Goal: Task Accomplishment & Management: Manage account settings

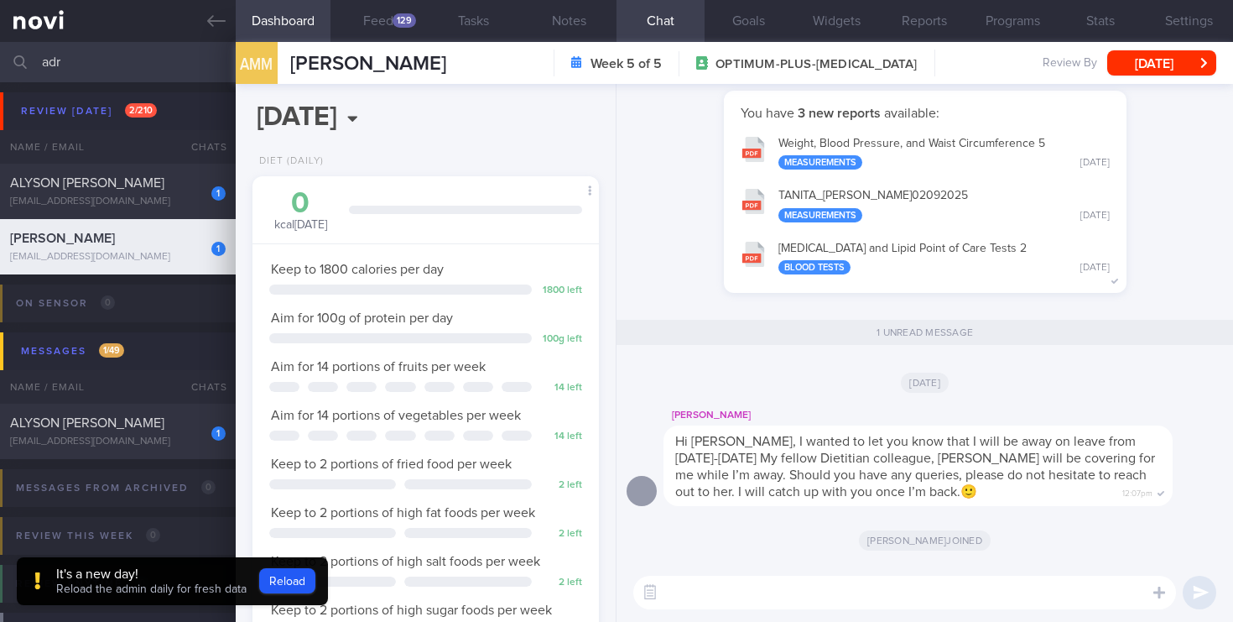
scroll to position [182, 316]
click at [206, 201] on div "1 [PERSON_NAME] [PERSON_NAME] [EMAIL_ADDRESS][DOMAIN_NAME]" at bounding box center [118, 191] width 236 height 34
select select "5"
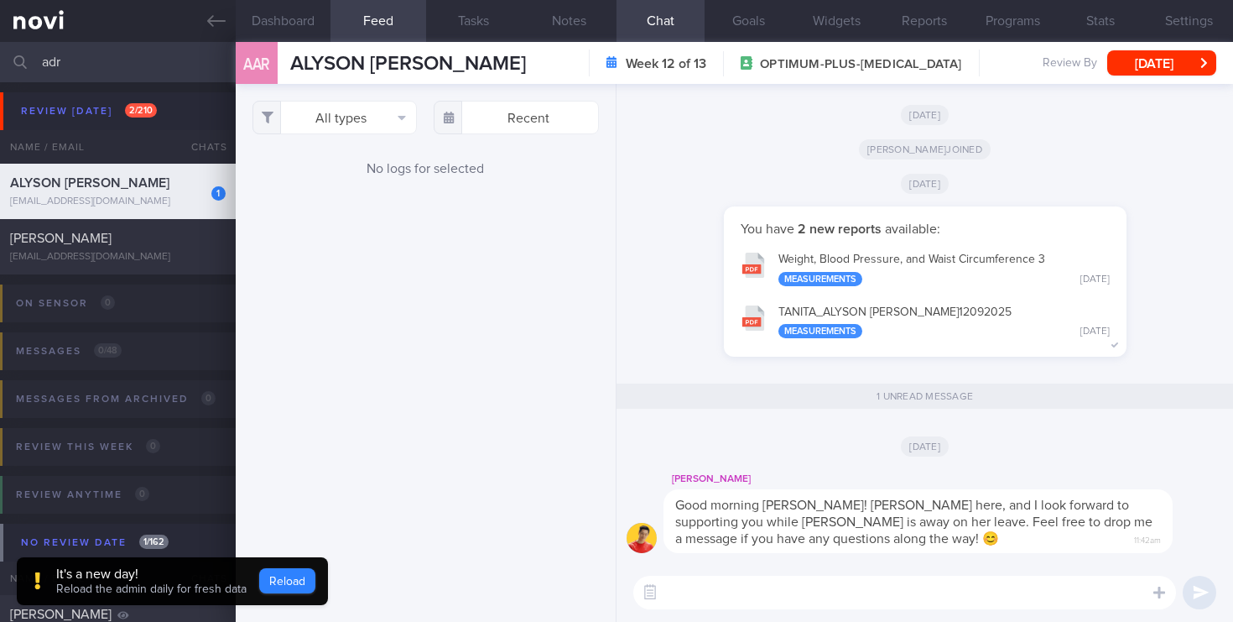
click at [289, 570] on button "Reload" at bounding box center [287, 580] width 56 height 25
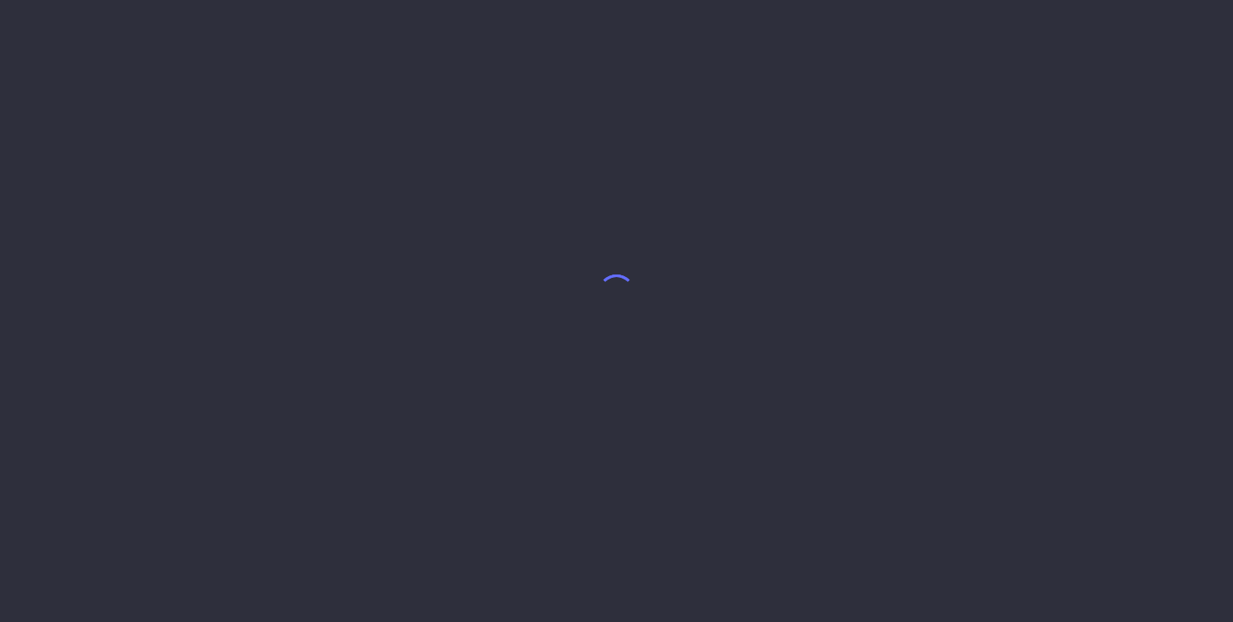
select select "8"
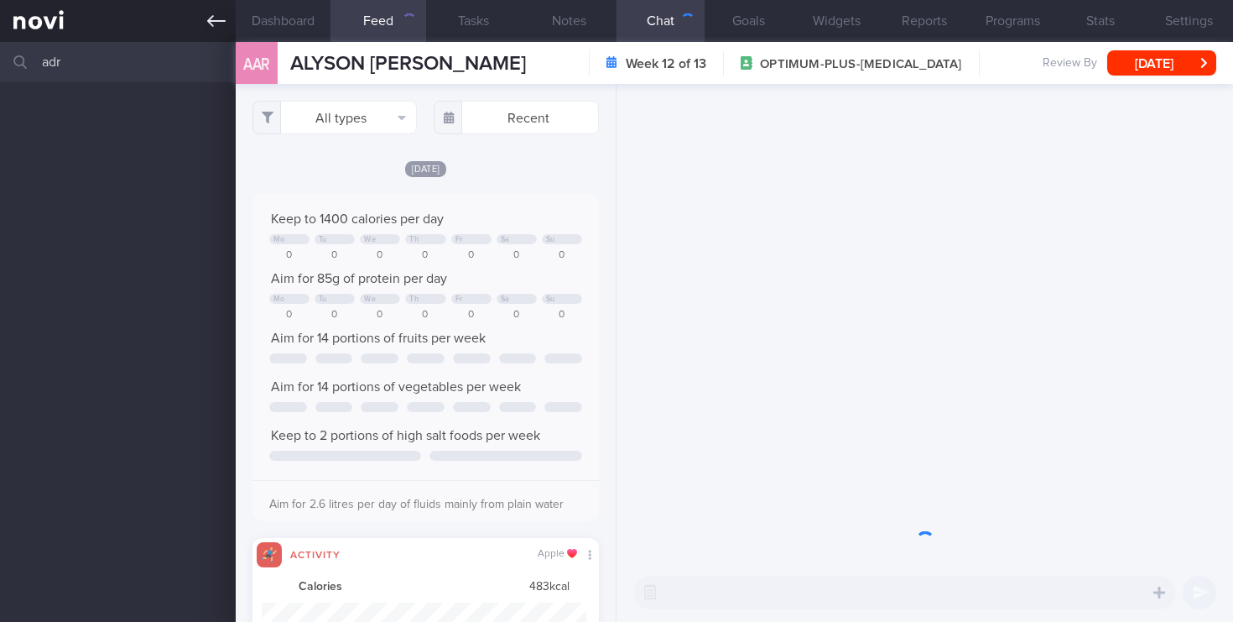
drag, startPoint x: 70, startPoint y: 62, endPoint x: 0, endPoint y: 20, distance: 82.0
click at [0, 20] on div "Patients New Users Coaches adr Assigned patients Assigned patients All active p…" at bounding box center [616, 311] width 1233 height 622
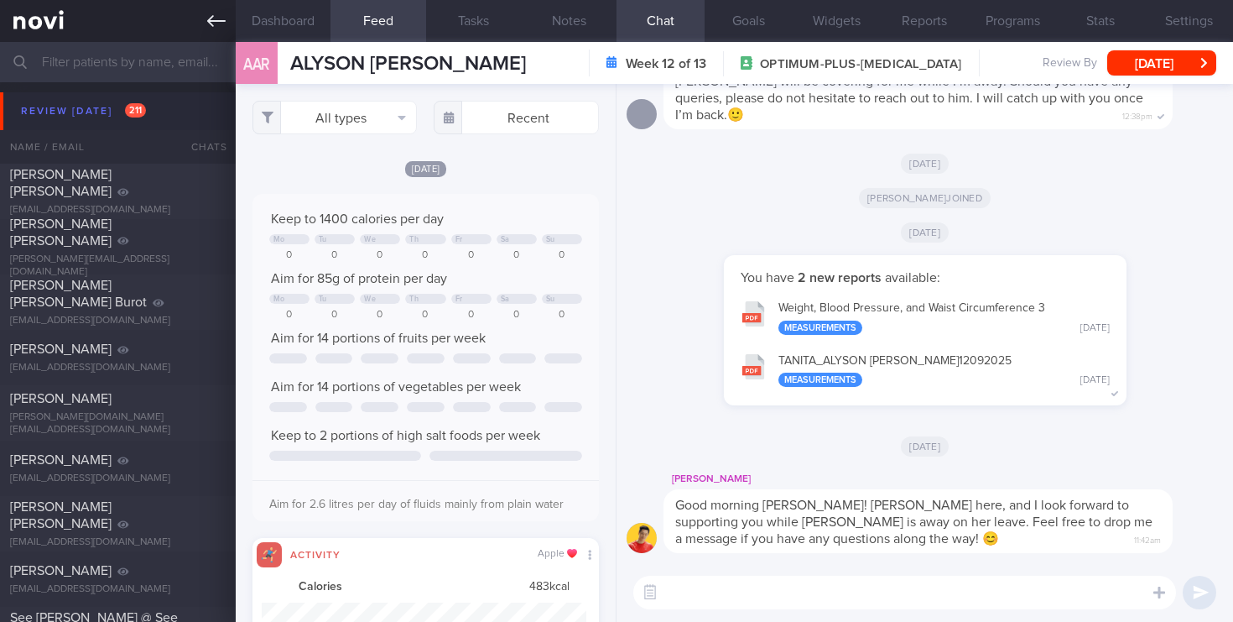
click at [47, 23] on link at bounding box center [118, 21] width 236 height 42
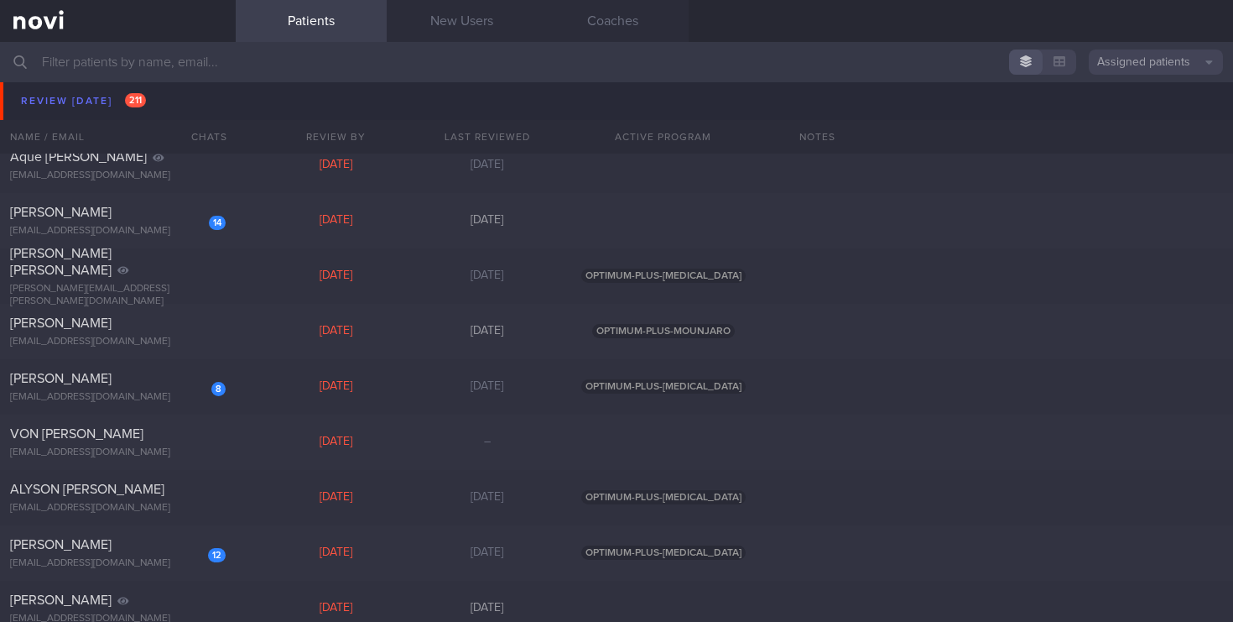
scroll to position [6007, 0]
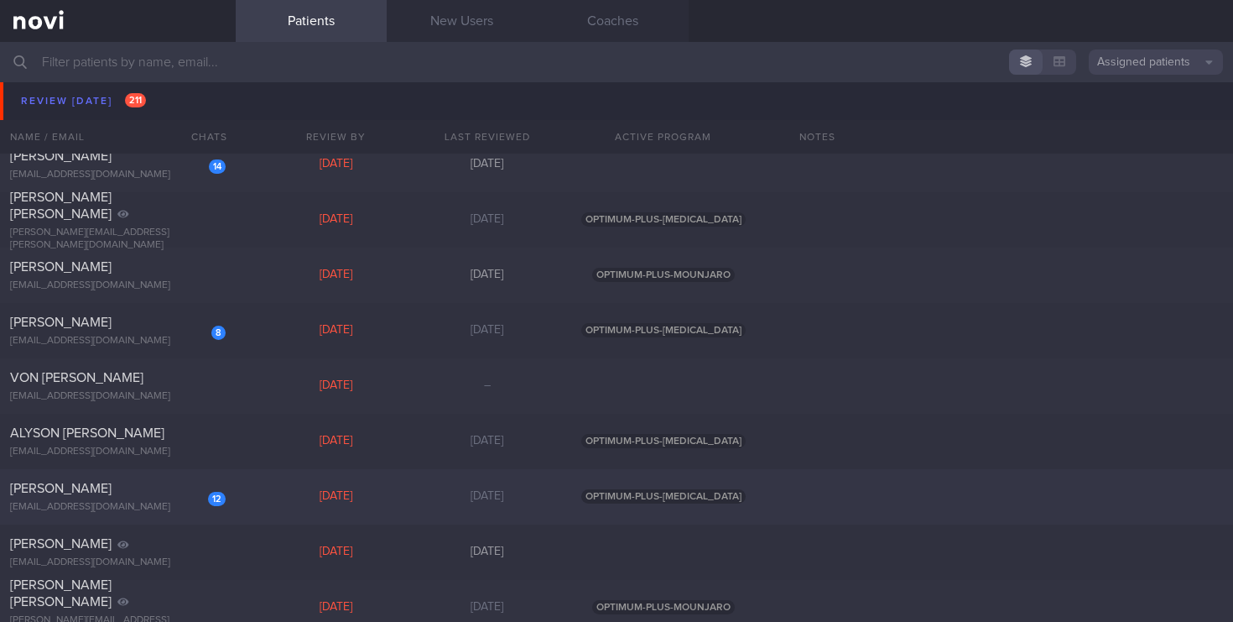
click at [117, 495] on div "LIM JOO YEON" at bounding box center [115, 488] width 211 height 17
select select "5"
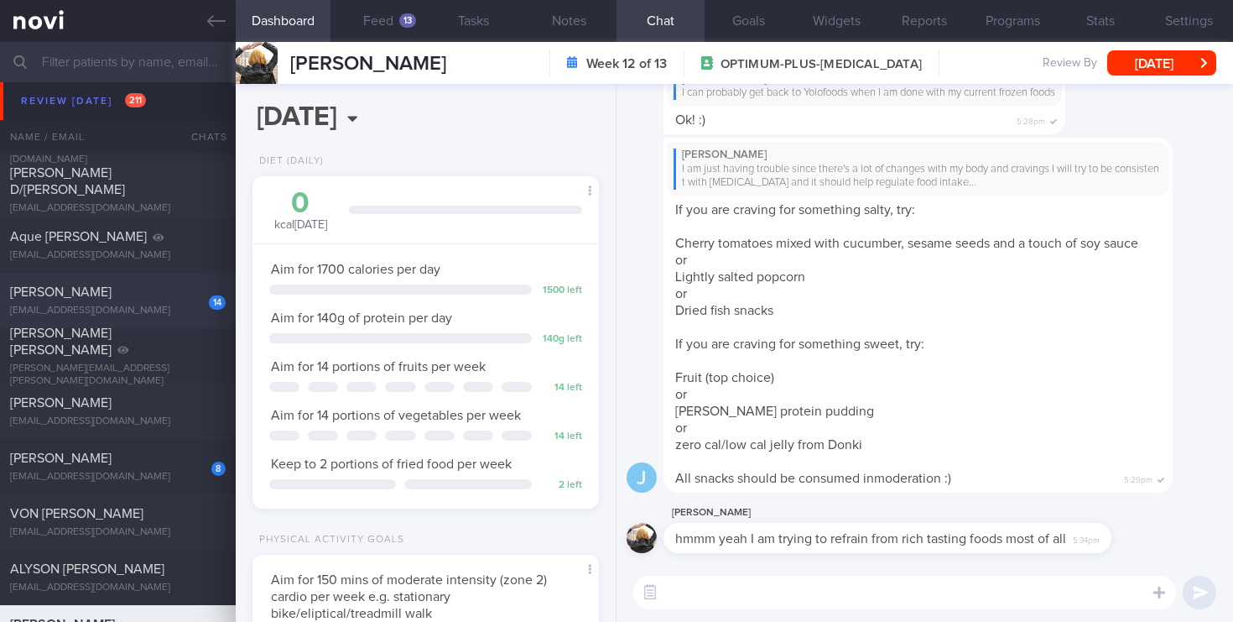
scroll to position [5868, 0]
click at [162, 306] on div "14 Stephen Kartili stephenkartili@gmail.com" at bounding box center [118, 304] width 236 height 34
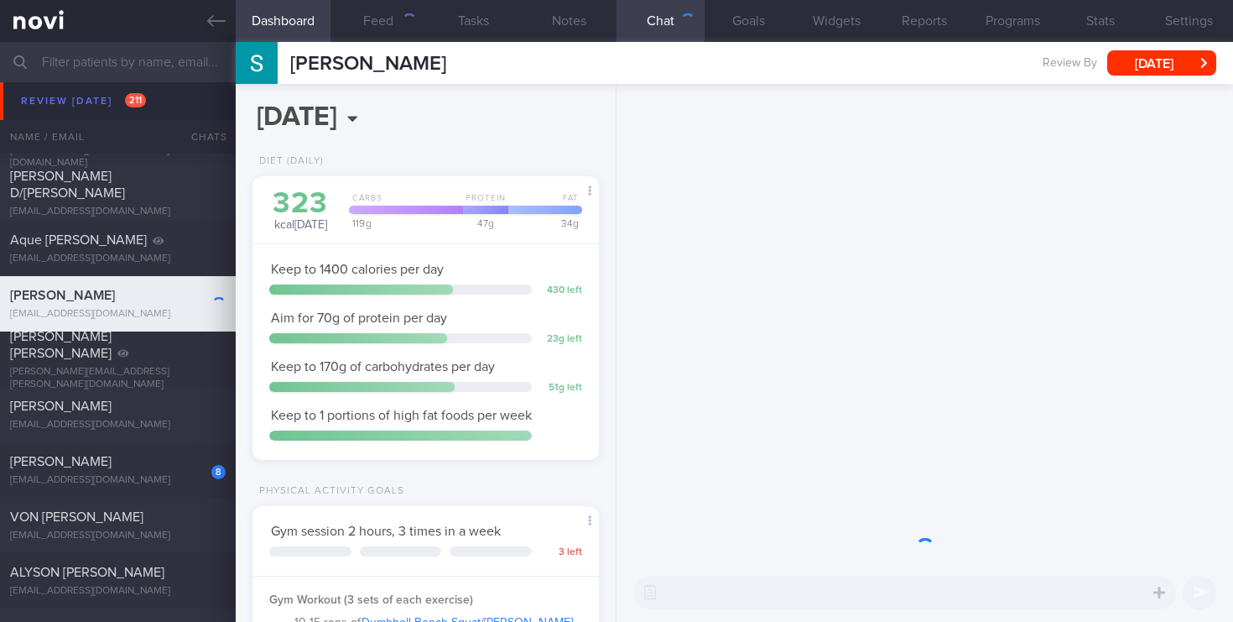
scroll to position [838752, 838617]
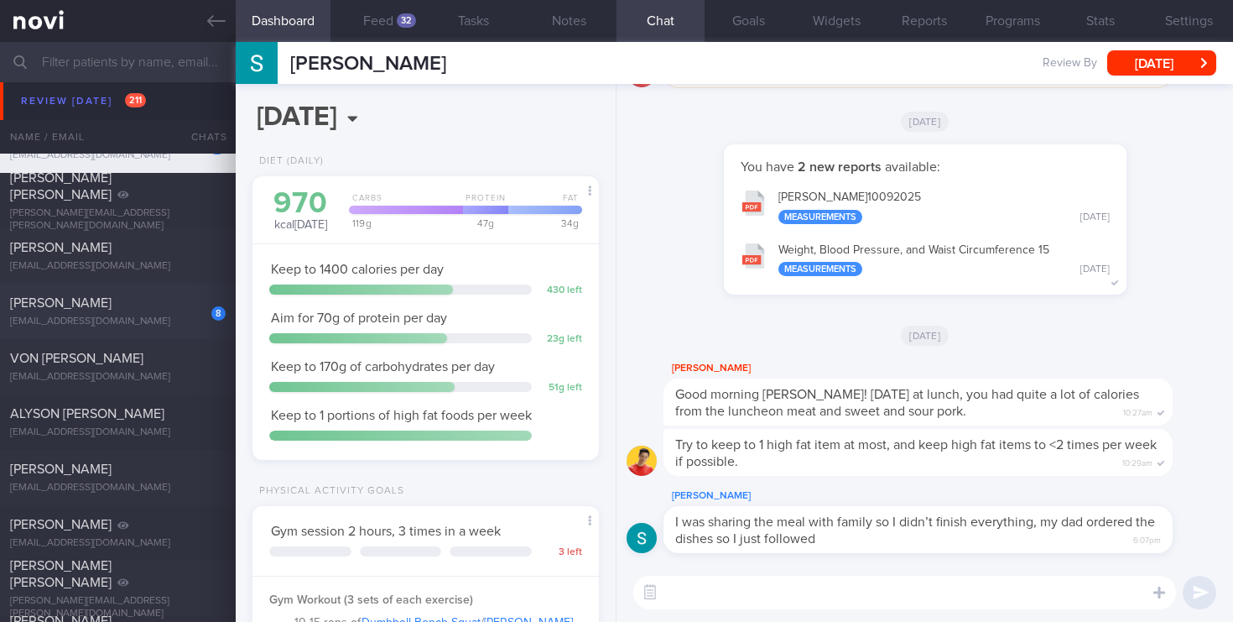
click at [131, 310] on div "Larah Mia Trinidad Samson" at bounding box center [115, 302] width 211 height 17
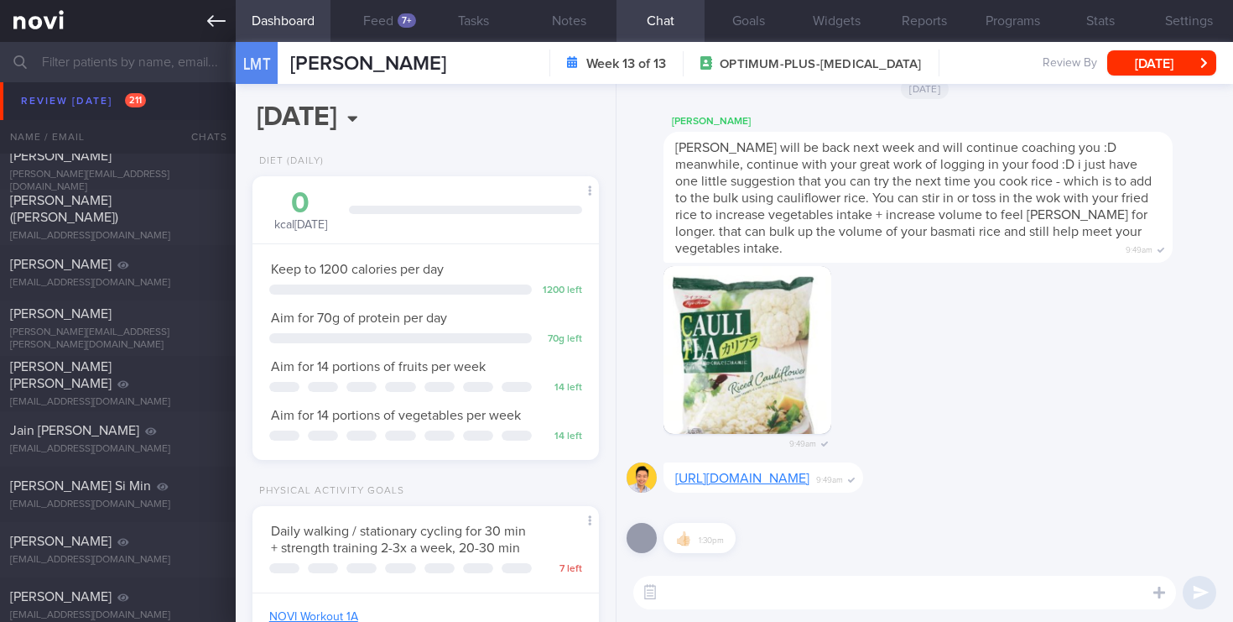
click at [42, 27] on link at bounding box center [118, 21] width 236 height 42
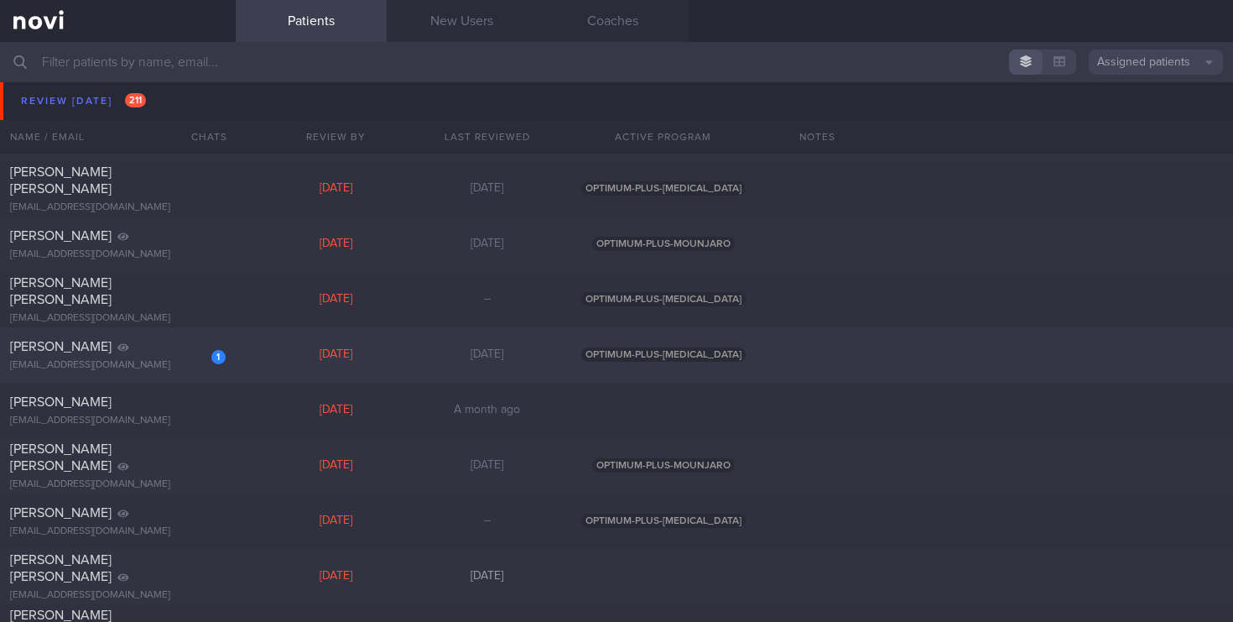
click at [170, 351] on div "NARAYANAN MEENAKSHI" at bounding box center [115, 346] width 211 height 17
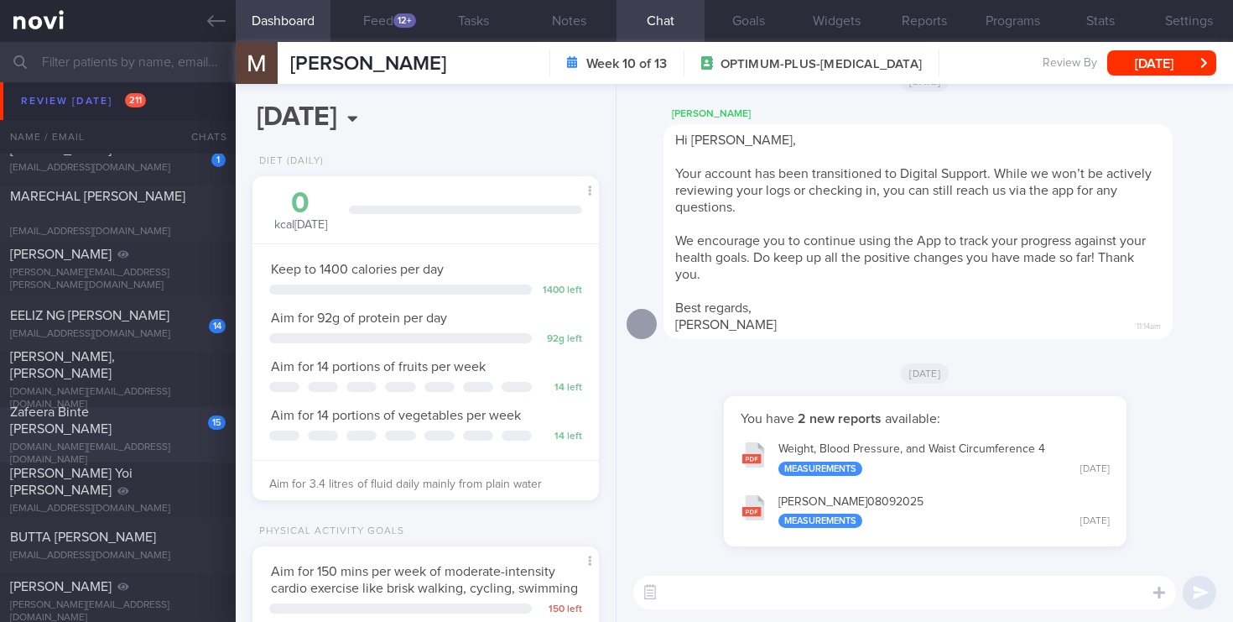
click at [112, 418] on span "Zafeera Binte Ghulam Haider" at bounding box center [61, 420] width 102 height 30
select select "7"
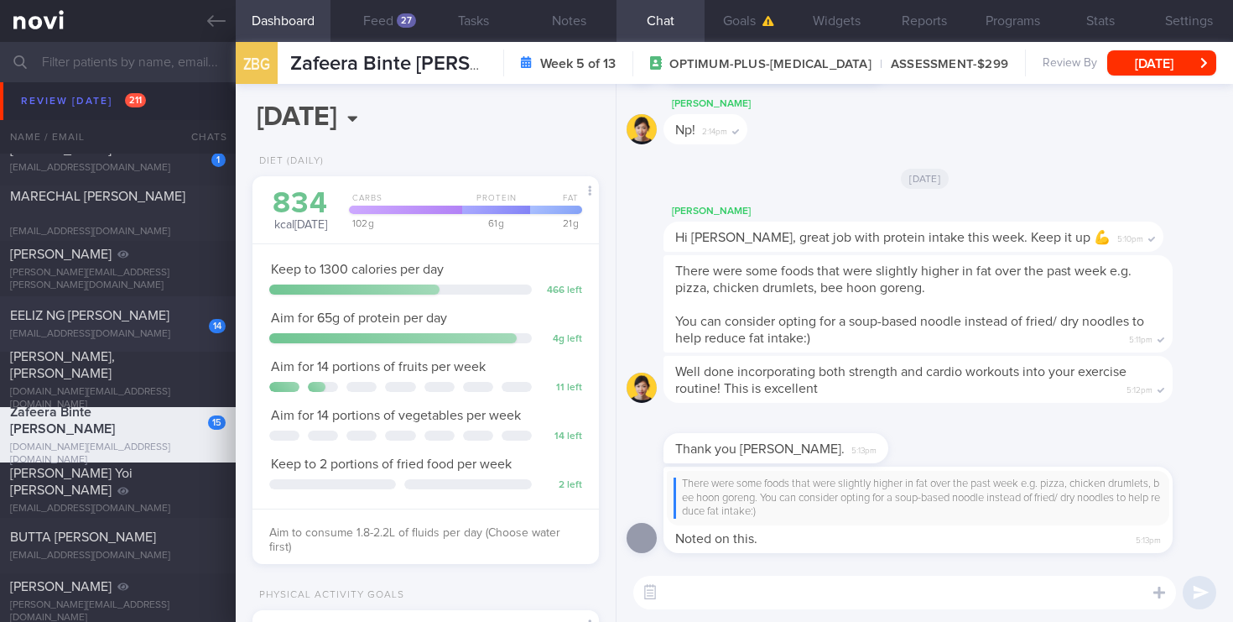
click at [114, 311] on span "EELIZ NG HUI PENG" at bounding box center [89, 315] width 159 height 13
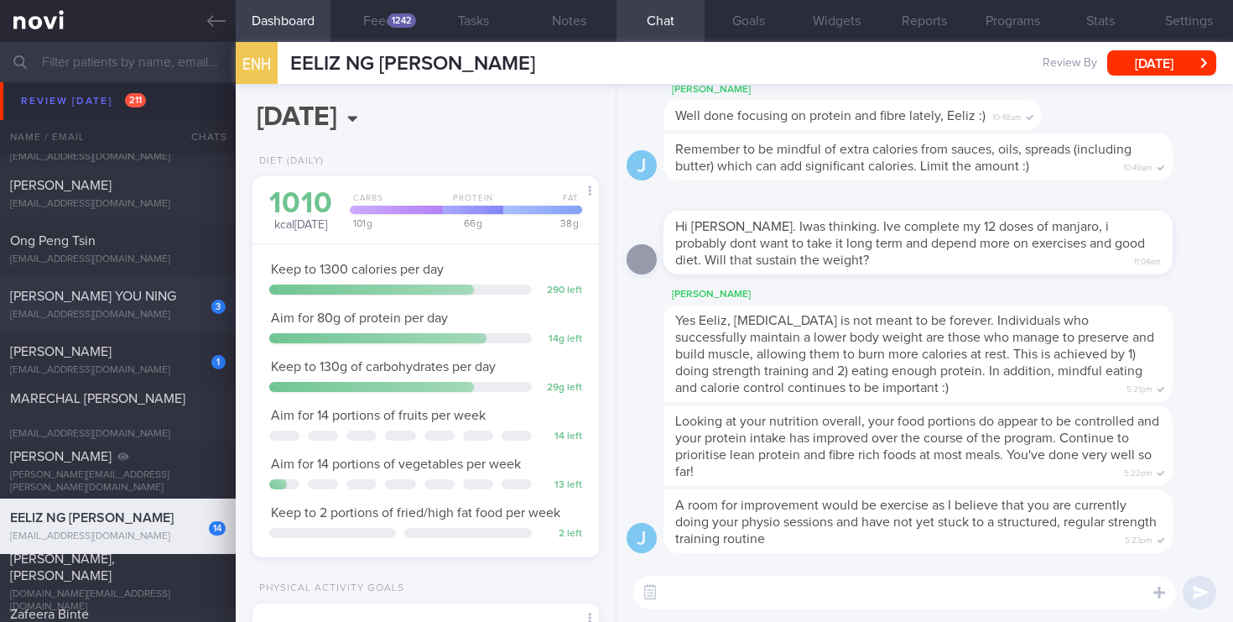
click at [114, 302] on span "ELIZABETH ANG YOU NING" at bounding box center [93, 295] width 166 height 13
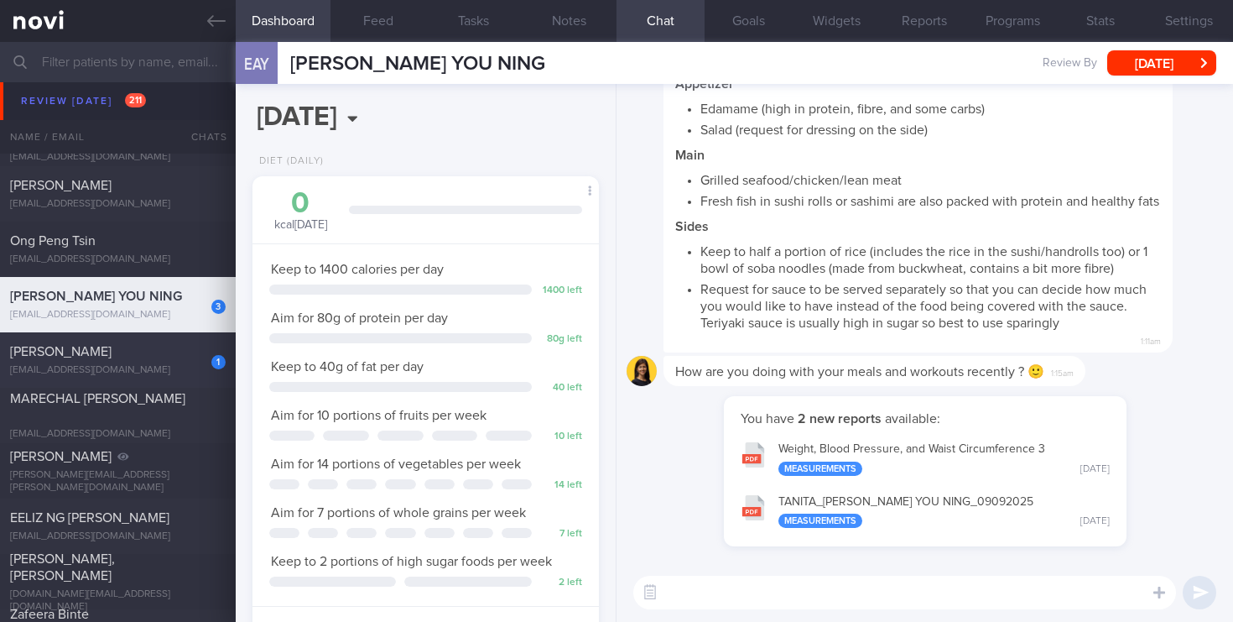
click at [119, 377] on div "1 Gauri Gupta guptagauri2@gmail.com Tue, 5 Aug 6 days ago" at bounding box center [616, 359] width 1233 height 55
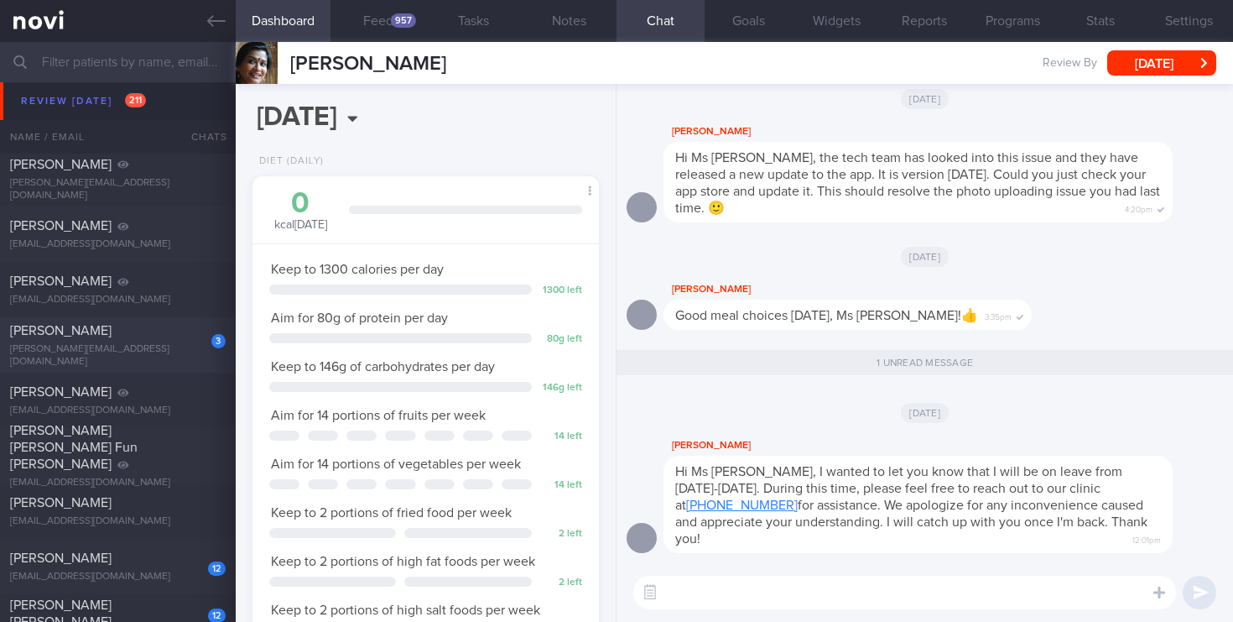
click at [178, 349] on div "jake.chiasl@gmail.com" at bounding box center [118, 355] width 216 height 25
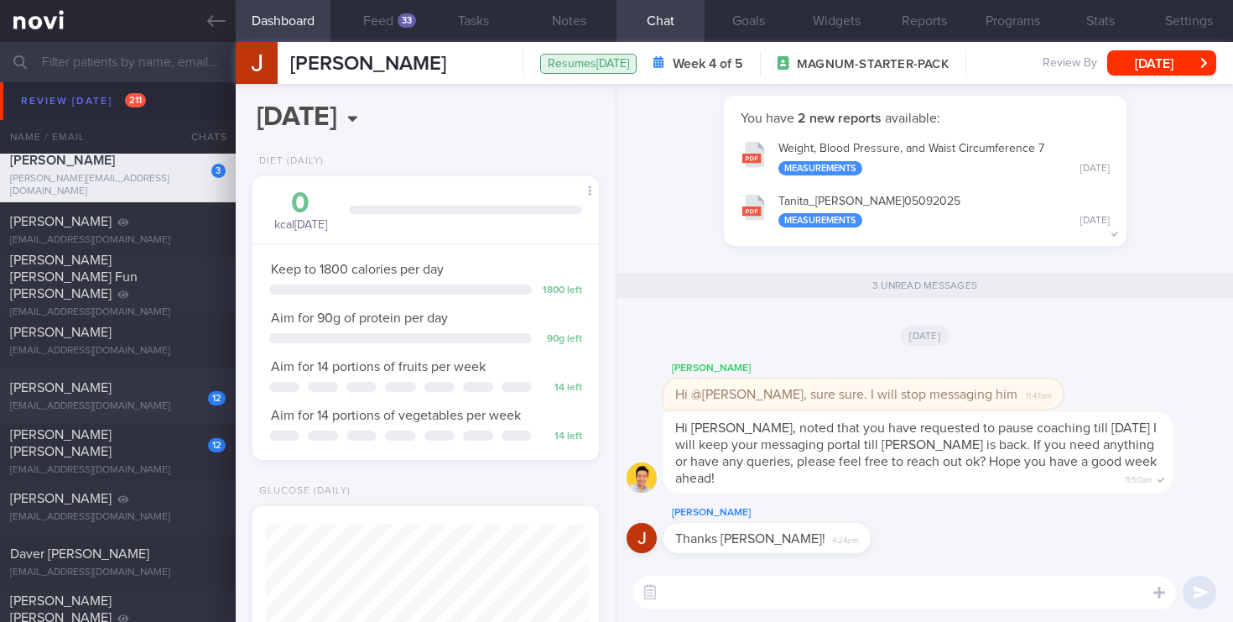
click at [138, 383] on div "Tammy Ng Hui Min" at bounding box center [115, 387] width 211 height 17
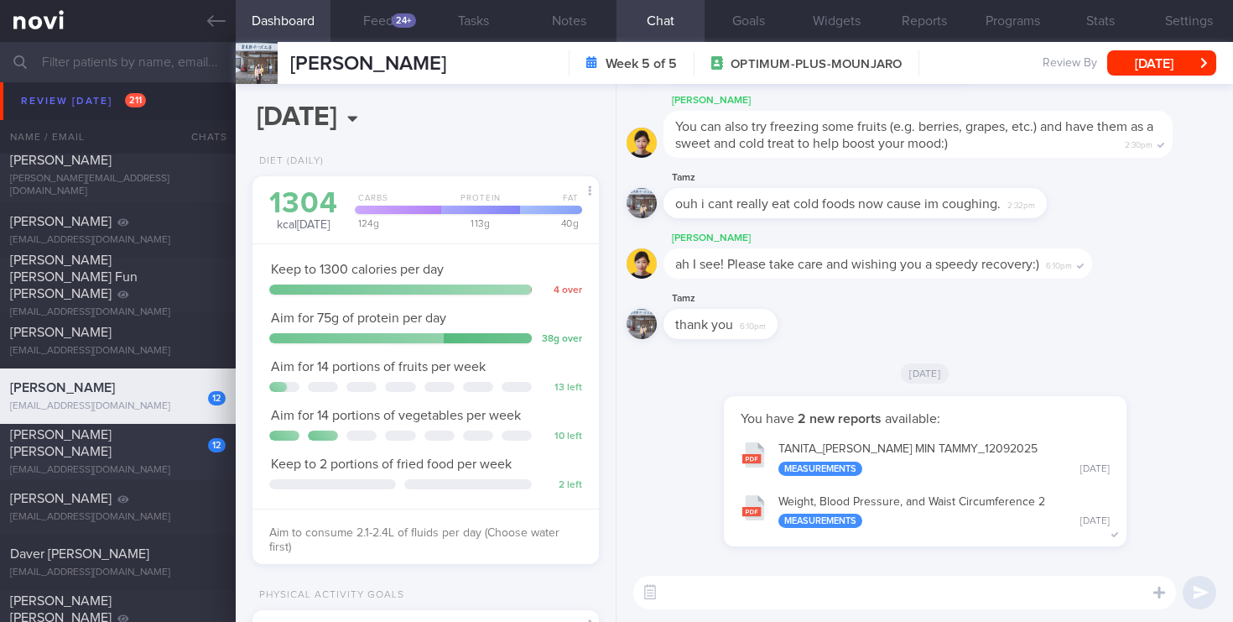
click at [174, 456] on div "MOHAMED SALEEM MOHAMED AMANULLAH" at bounding box center [115, 443] width 211 height 34
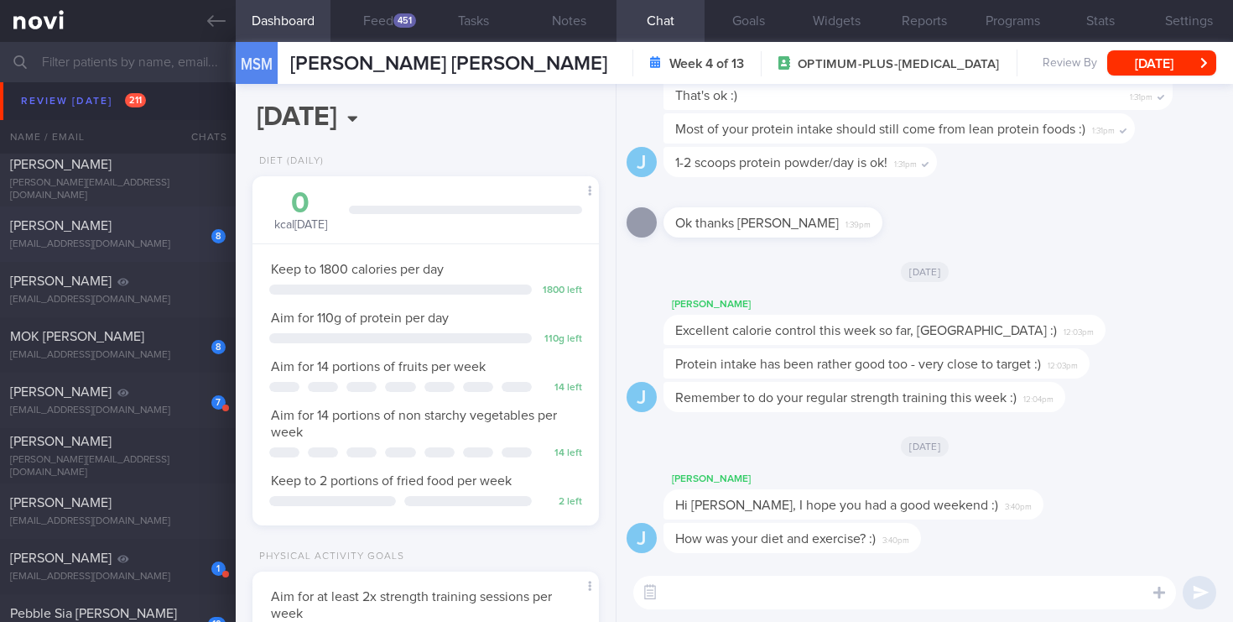
click at [112, 223] on span "VARUN SINGH CHANDEL" at bounding box center [61, 225] width 102 height 13
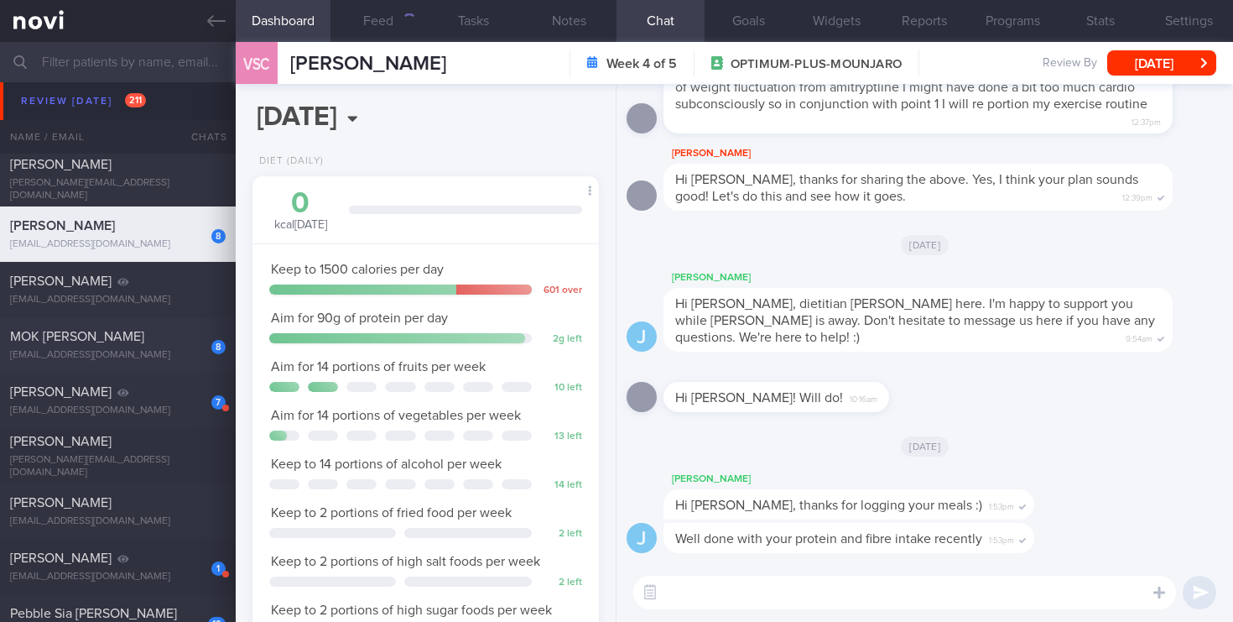
click at [136, 346] on div "8 MOK YEE HUI mokyeehui@gmail.com" at bounding box center [118, 345] width 236 height 34
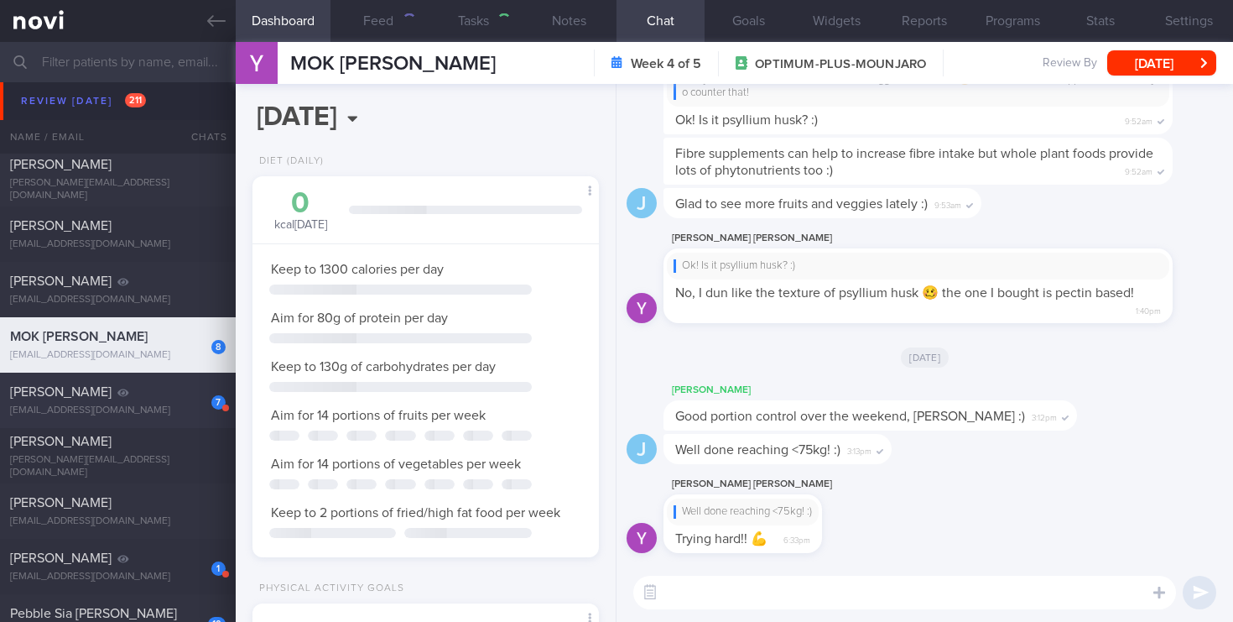
click at [159, 410] on div "missionhills18@yahoo.com.sg" at bounding box center [118, 410] width 216 height 13
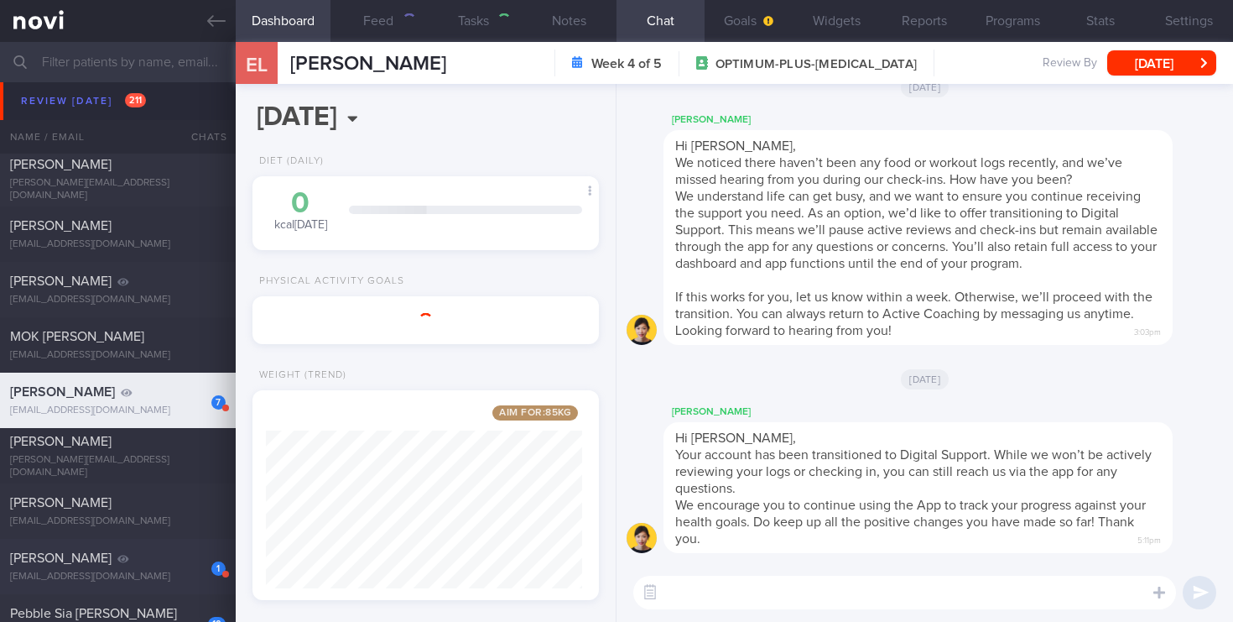
click at [117, 565] on div at bounding box center [123, 558] width 12 height 17
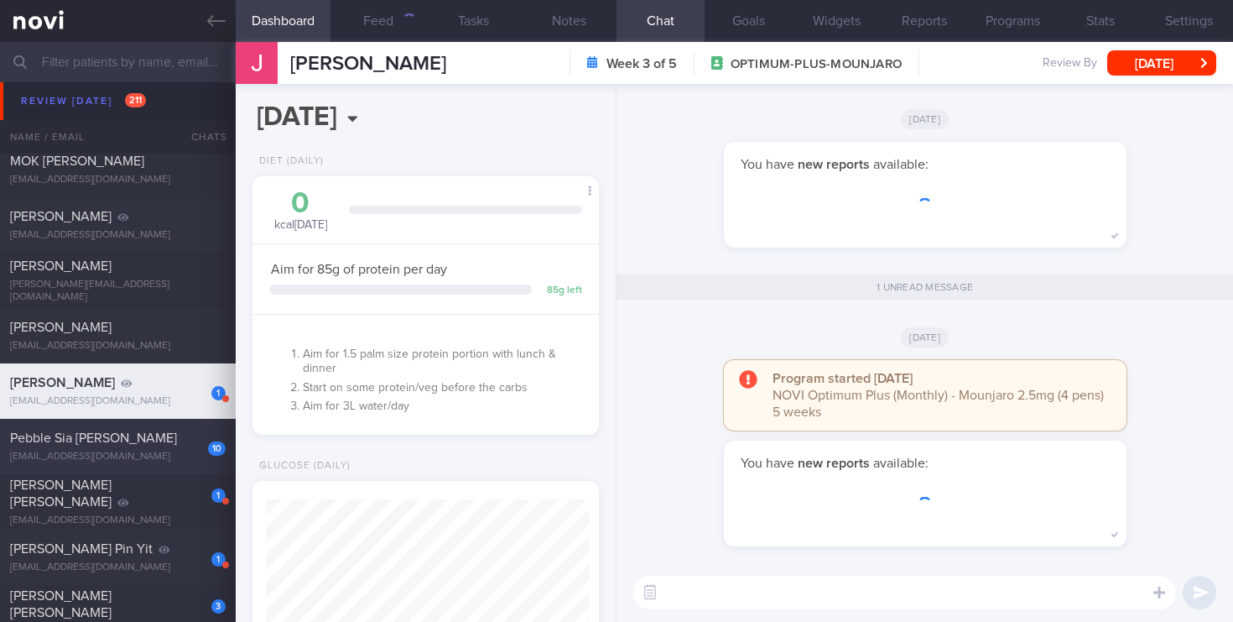
click at [168, 447] on div "10 Pebble Sia Huei­-Chieh pebblesia@gmail.com" at bounding box center [118, 447] width 236 height 34
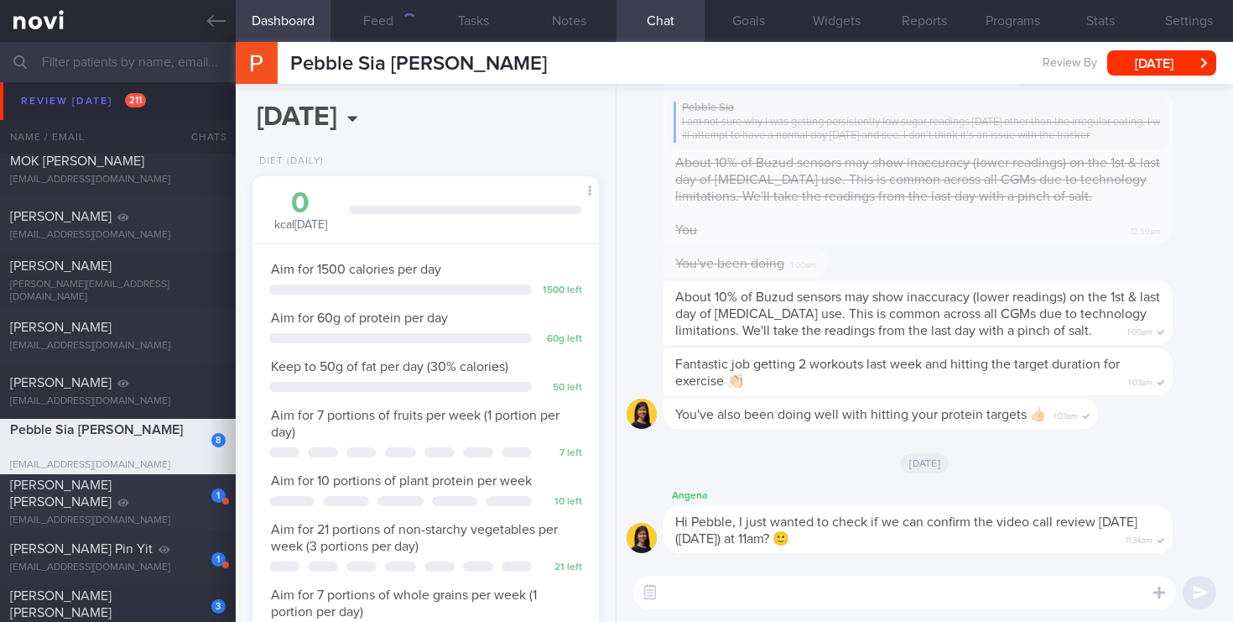
click at [181, 514] on div "bloomingexpats@gmail.com" at bounding box center [118, 520] width 216 height 13
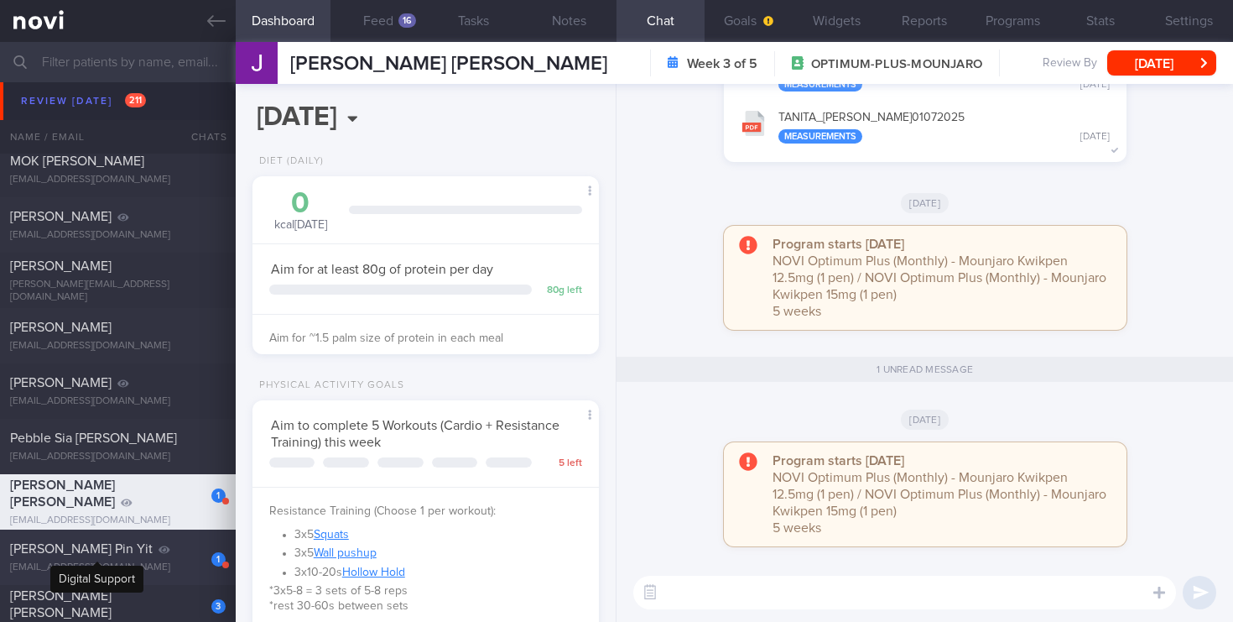
click at [159, 547] on icon at bounding box center [165, 549] width 12 height 10
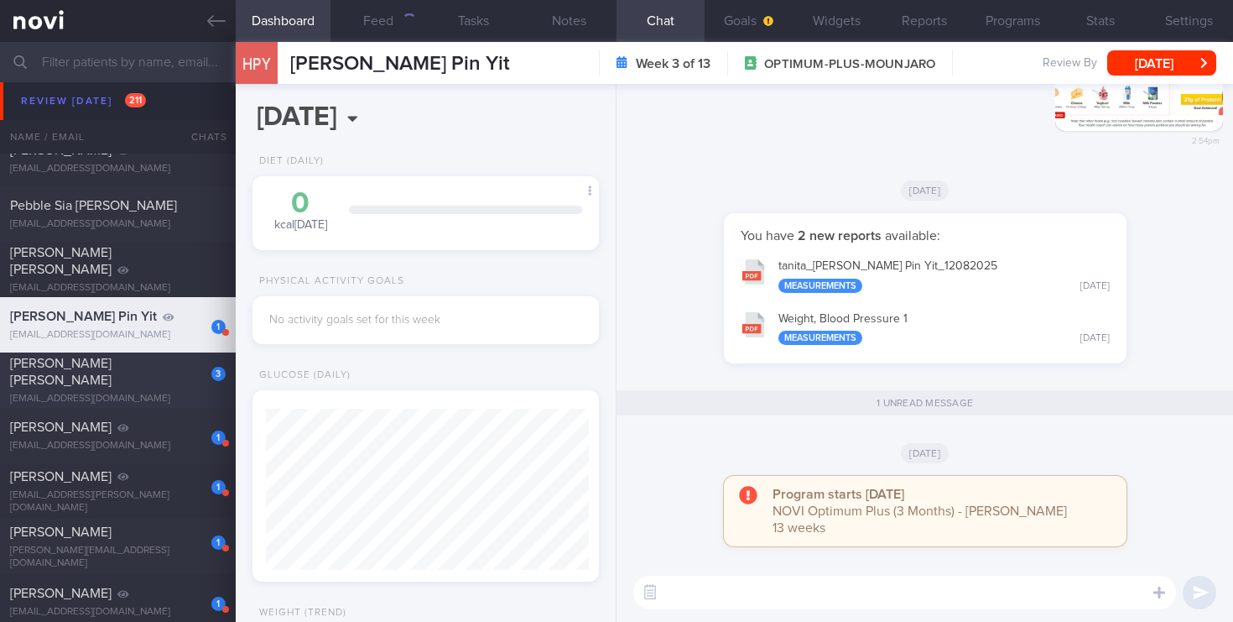
click at [164, 370] on div "ABARZUA SERGIO ANTONIO" at bounding box center [115, 372] width 211 height 34
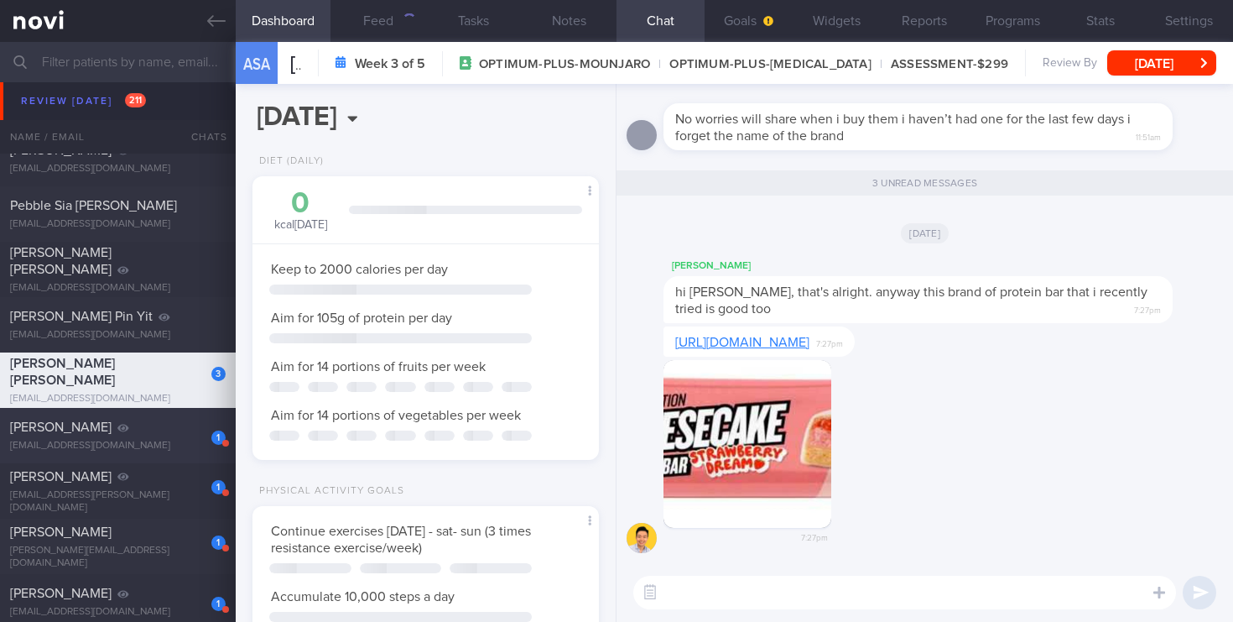
click at [194, 445] on div "ong.ningxi@gmail.com" at bounding box center [118, 446] width 216 height 13
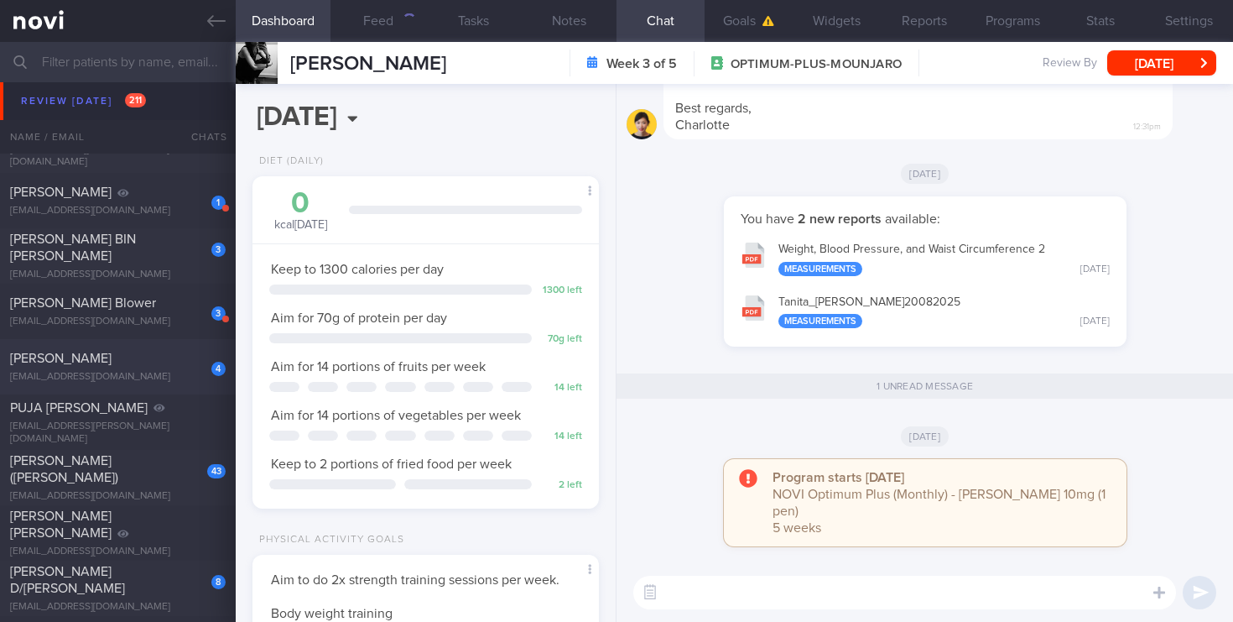
click at [199, 361] on div "4" at bounding box center [207, 363] width 37 height 26
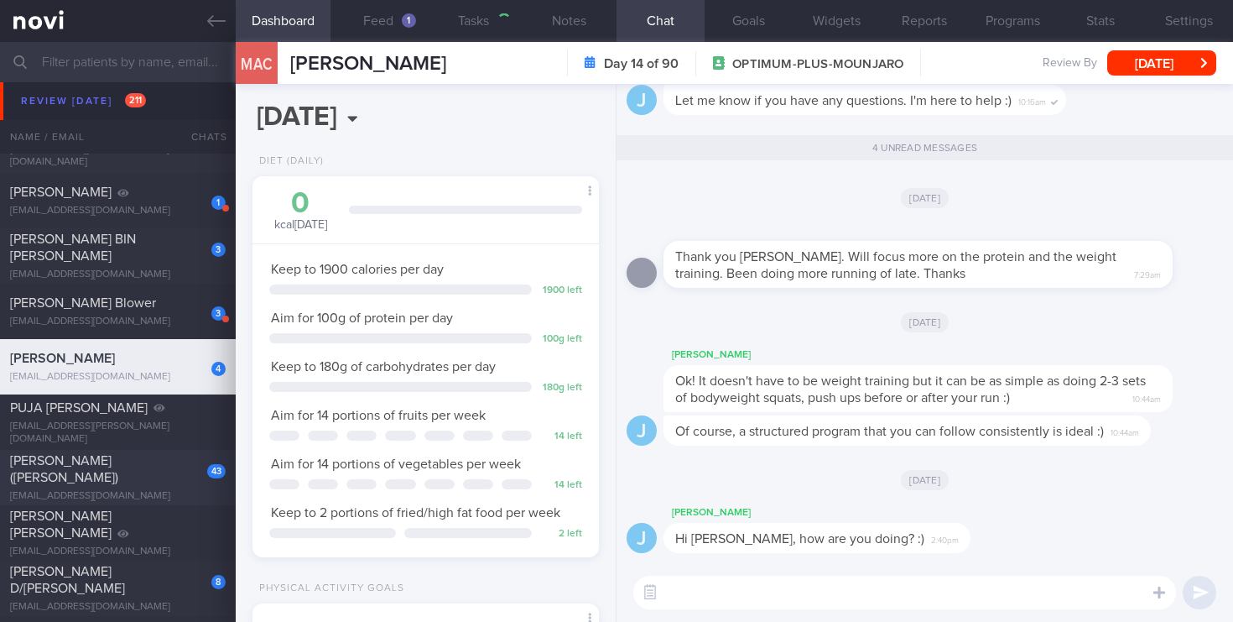
click at [168, 494] on div "43 TEO PEIRU (ZHAO PEIRU) teopeiru@gmail.com Tue, 2 Sep – OPTIMUM-PLUS-MOUNJARO" at bounding box center [616, 477] width 1233 height 55
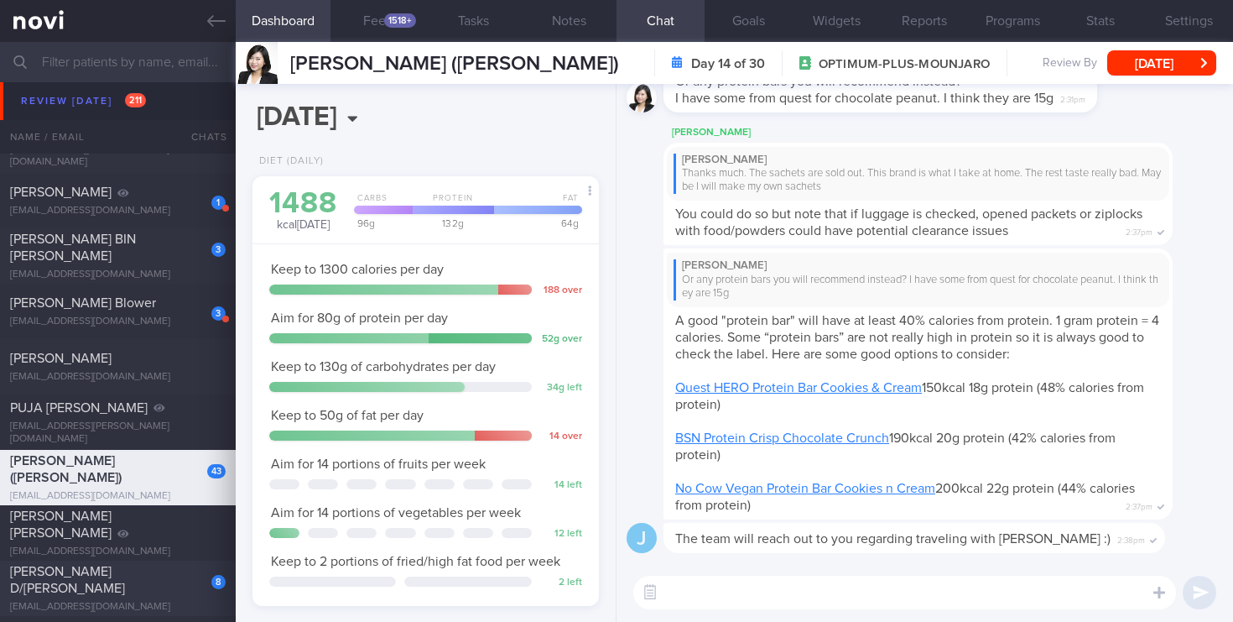
click at [123, 568] on span "JESSICA RUBAH D/O JAGANATHAN" at bounding box center [67, 580] width 115 height 30
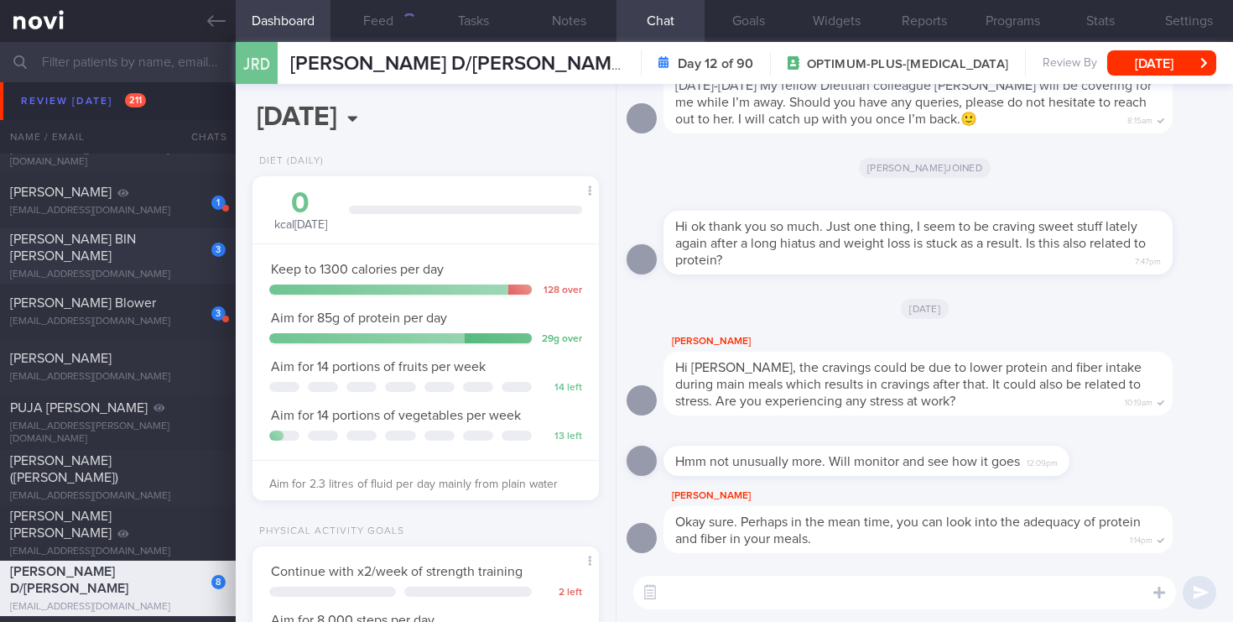
click at [176, 268] on div "farhanhanis130@gmail.com" at bounding box center [118, 274] width 216 height 13
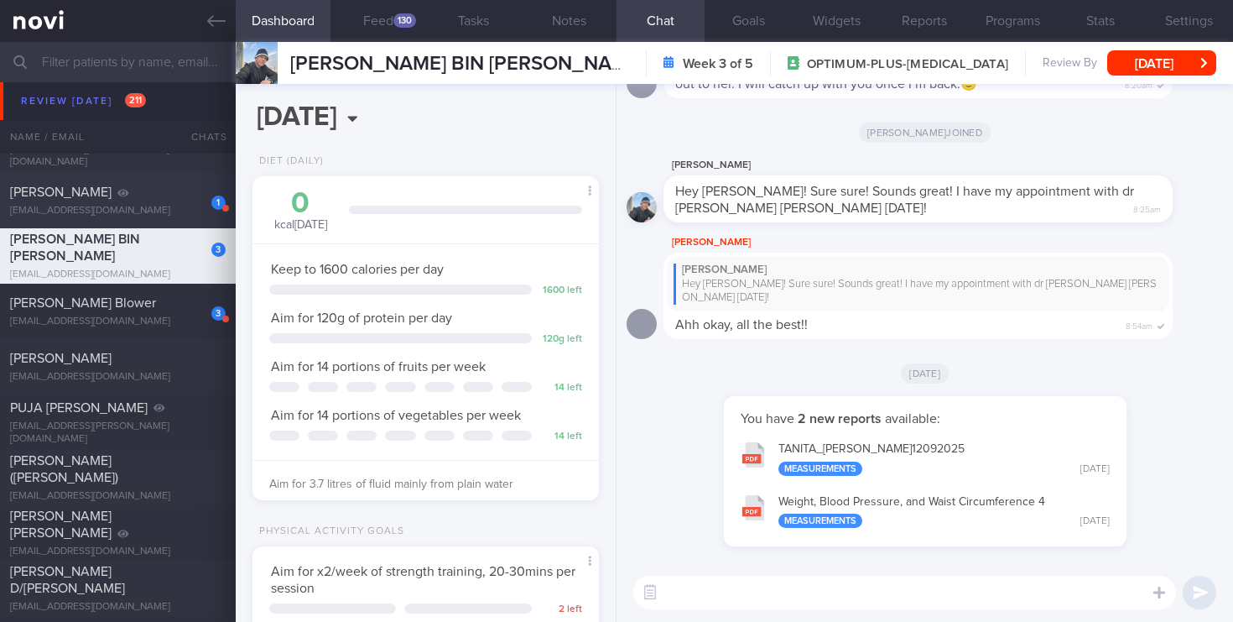
click at [187, 178] on div "1 Tan Kian Guan ethantankiangian@gmail.com Sun, 31 Aug 2 years ago OPTIMUM-PLUS…" at bounding box center [616, 200] width 1233 height 55
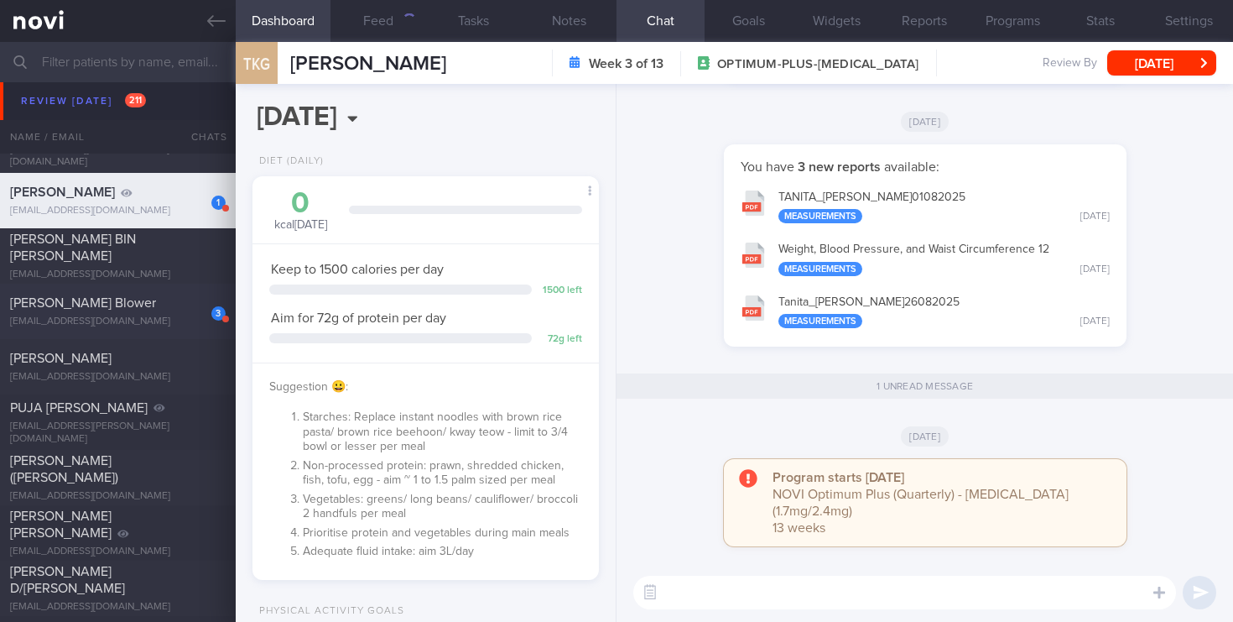
click at [144, 310] on div "David Charles Paske Blower" at bounding box center [115, 302] width 211 height 17
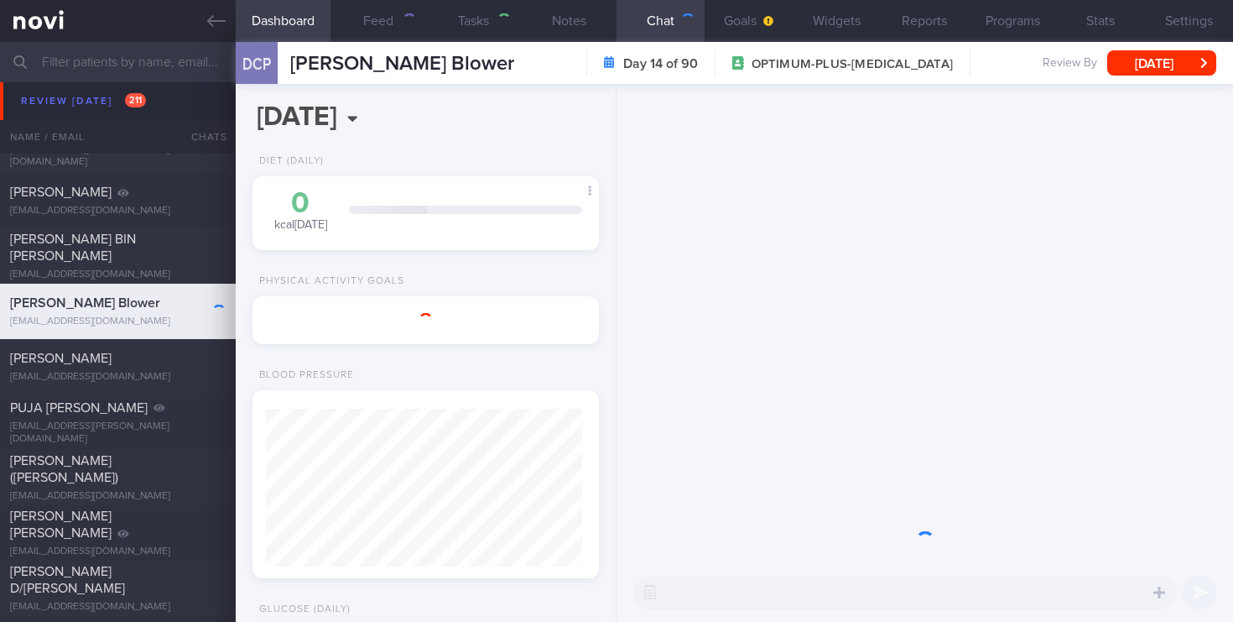
select select "8"
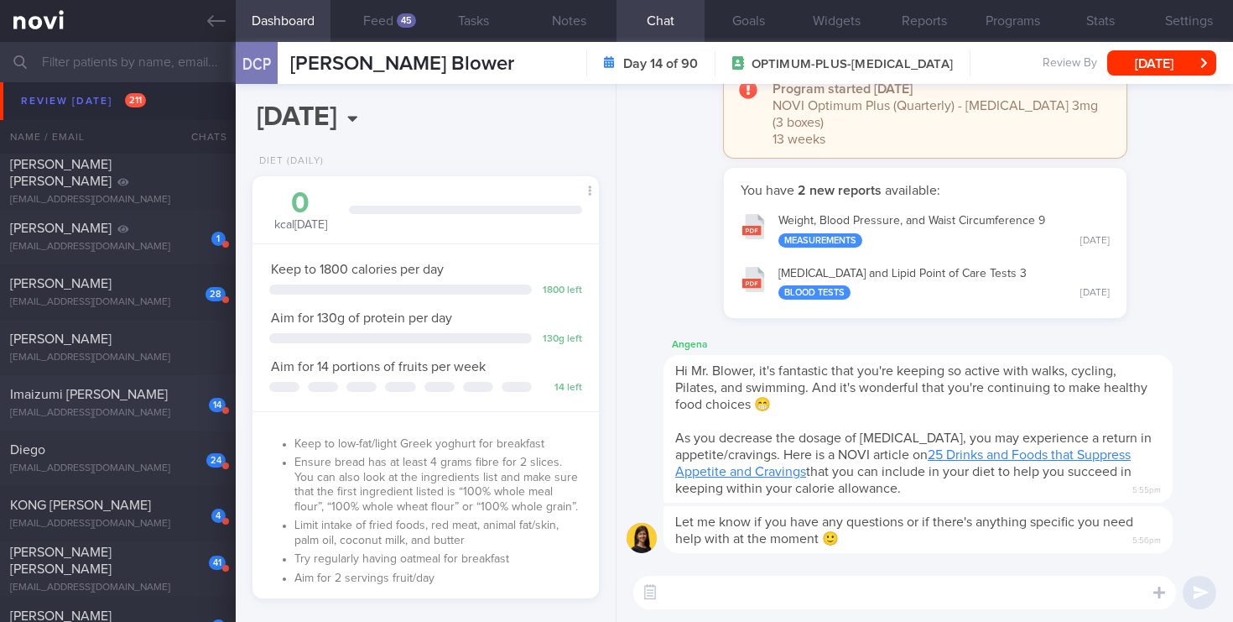
click at [153, 393] on div "Imaizumi Miza Faina" at bounding box center [115, 394] width 211 height 17
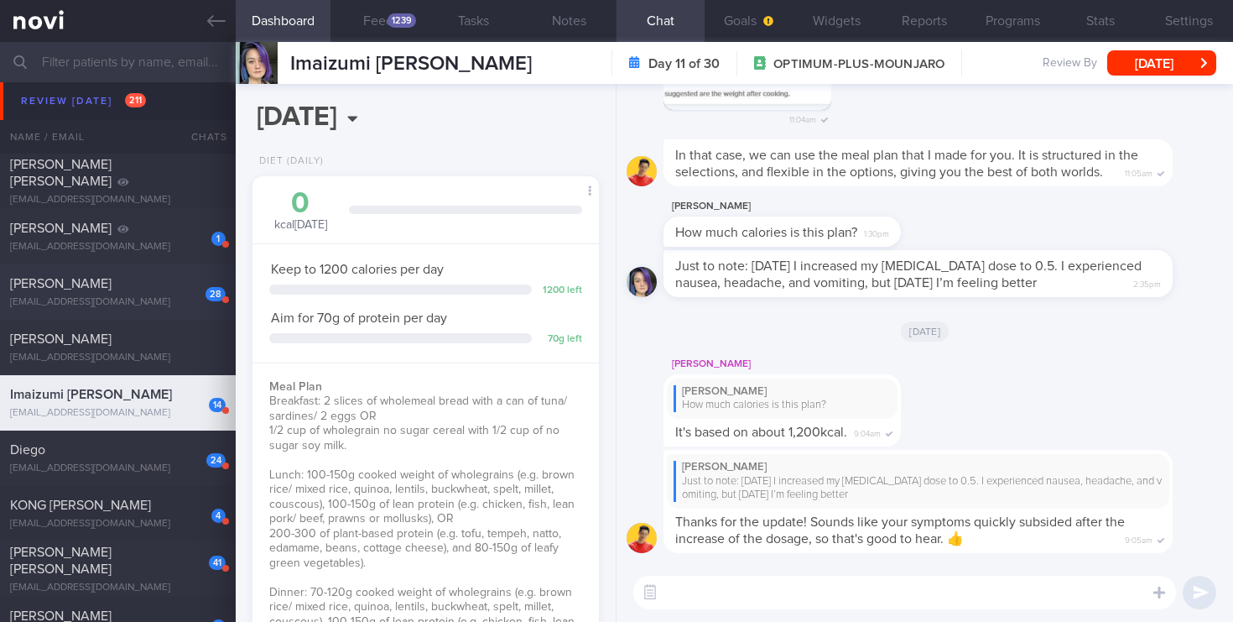
click at [185, 306] on div "jdhillebrand@gmail.com" at bounding box center [118, 302] width 216 height 13
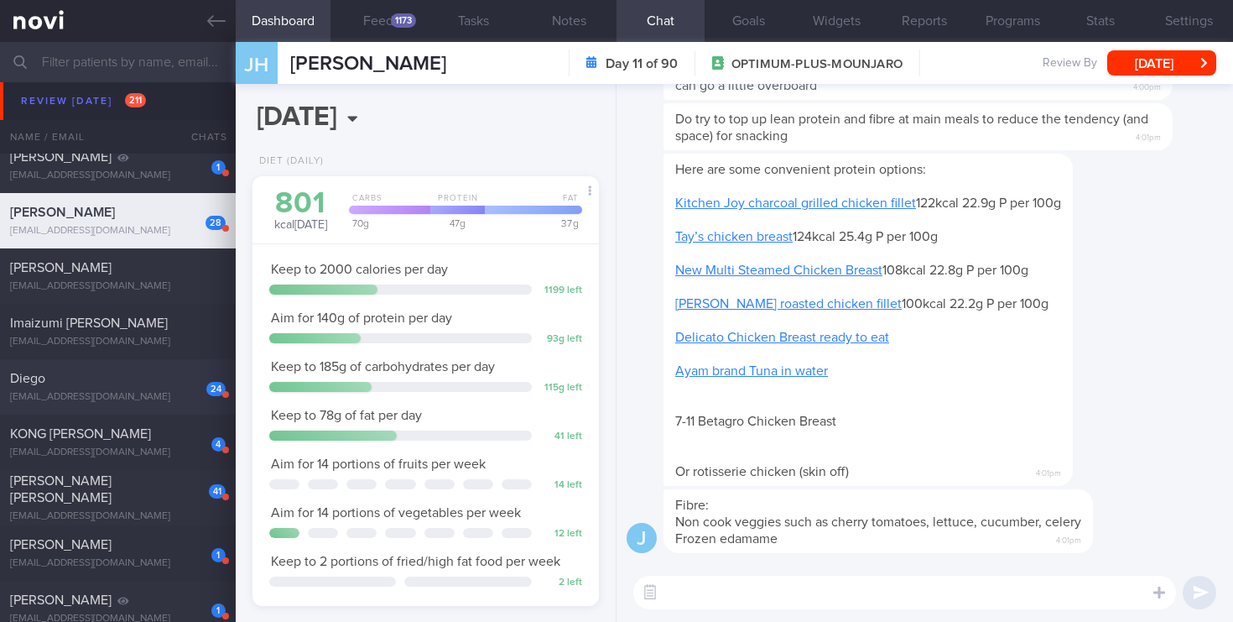
click at [161, 388] on div "24 Diego diegopdias@gmail.com" at bounding box center [118, 387] width 236 height 34
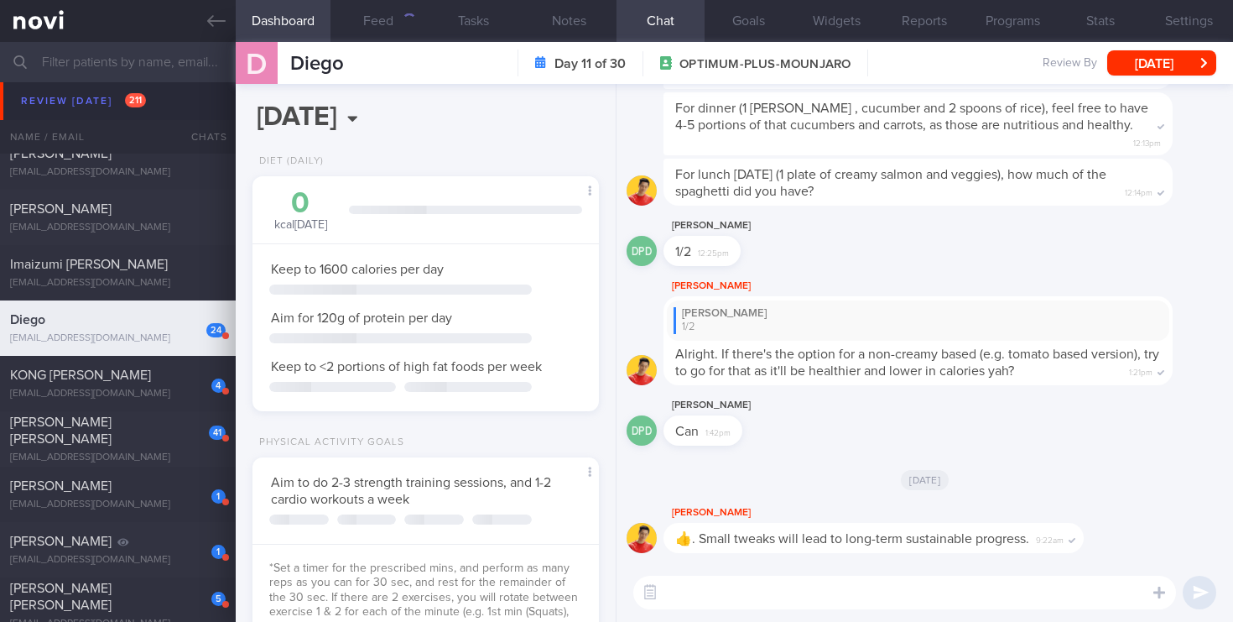
click at [160, 367] on div "KONG SIEW CHEONG" at bounding box center [115, 375] width 211 height 17
click at [169, 300] on div "24 Diego diegopdias@gmail.com Fri, 5 Sep 2 years ago OPTIMUM-PLUS-MOUNJARO" at bounding box center [616, 327] width 1233 height 55
click at [120, 368] on span "KONG SIEW CHEONG" at bounding box center [80, 374] width 141 height 13
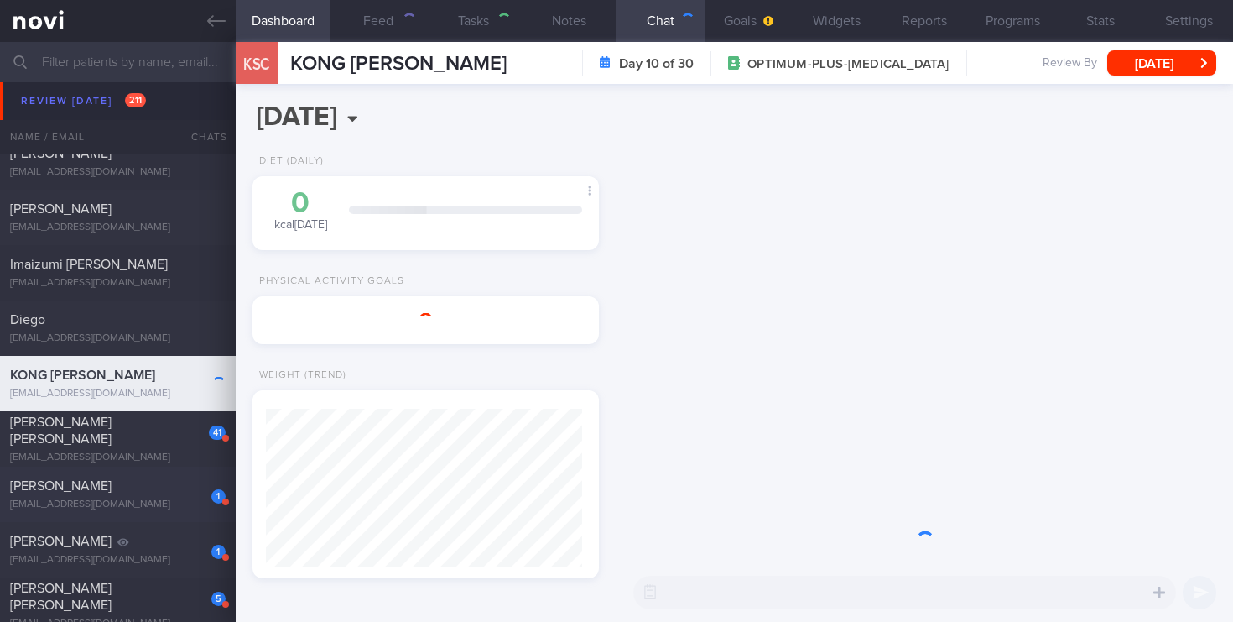
click at [185, 467] on div "1 Hafizah Binte Mahmud rians.mummy@gmail.com Sun, 7 Sep A month ago OPTIMUM-PLU…" at bounding box center [616, 493] width 1233 height 55
click at [196, 498] on div "rians.mummy@gmail.com" at bounding box center [118, 504] width 216 height 13
